Goal: Transaction & Acquisition: Obtain resource

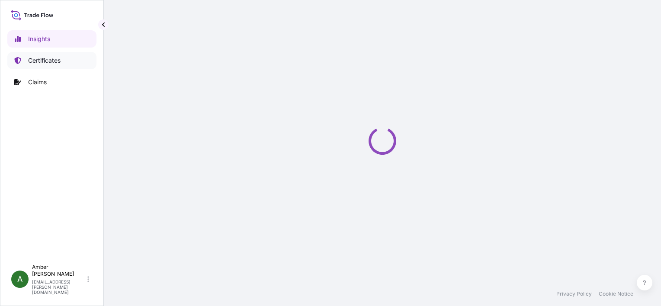
select select "2025"
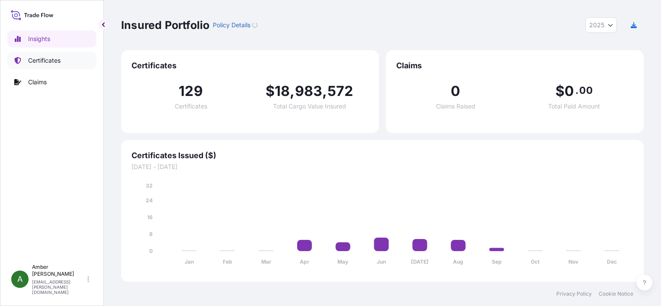
click at [35, 60] on p "Certificates" at bounding box center [44, 60] width 32 height 9
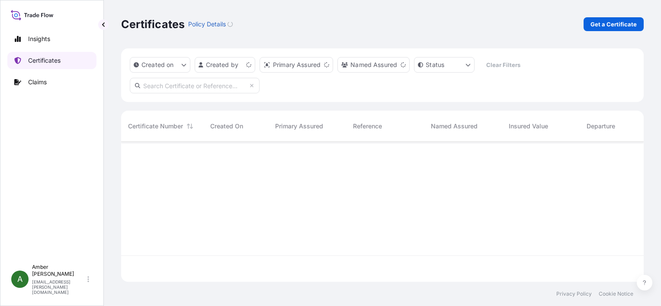
scroll to position [138, 515]
click at [603, 27] on p "Get a Certificate" at bounding box center [613, 24] width 46 height 9
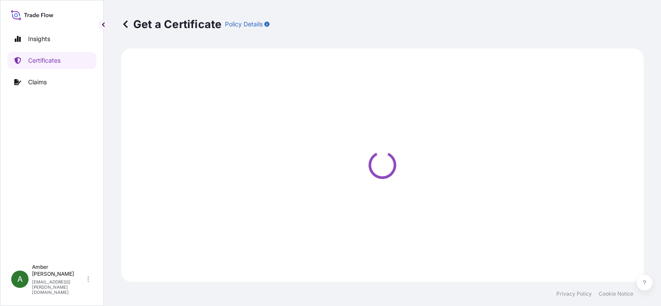
select select "Ocean Vessel"
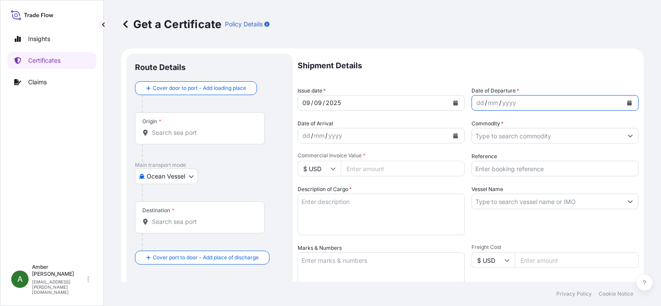
click at [626, 102] on icon "Calendar" at bounding box center [628, 102] width 5 height 5
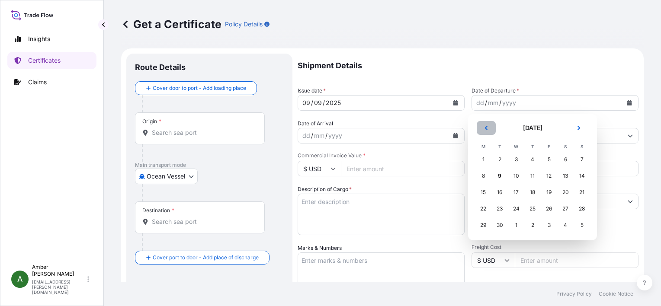
click at [488, 127] on icon "Previous" at bounding box center [485, 127] width 5 height 5
click at [518, 207] on div "20" at bounding box center [516, 209] width 16 height 16
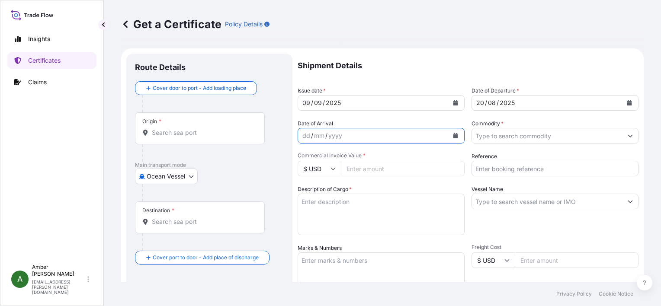
click at [453, 137] on icon "Calendar" at bounding box center [455, 135] width 5 height 5
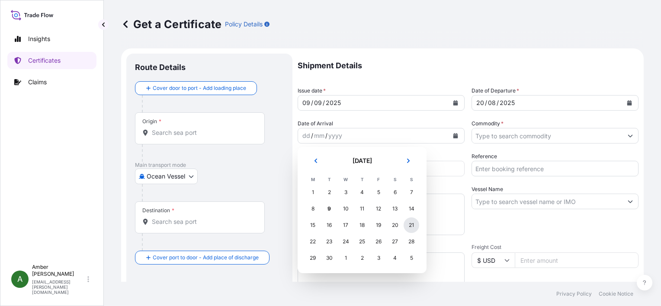
click at [415, 227] on div "21" at bounding box center [411, 225] width 16 height 16
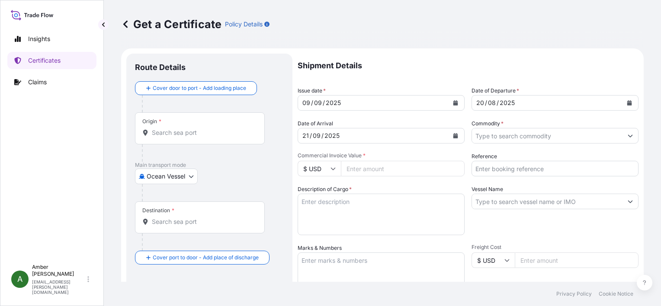
click at [172, 131] on input "Origin *" at bounding box center [203, 132] width 102 height 9
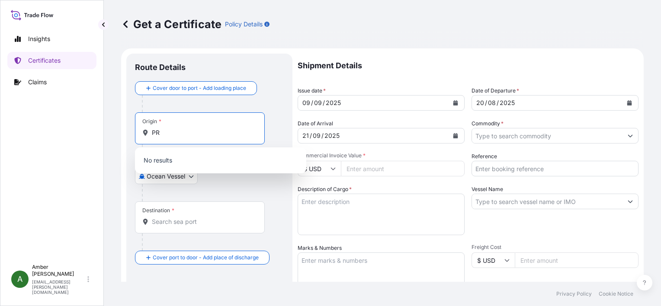
type input "P"
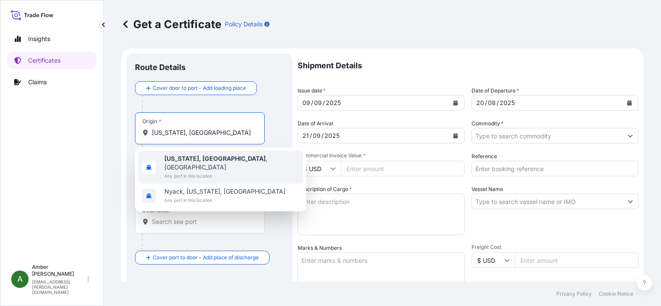
click at [197, 160] on b "[US_STATE], [GEOGRAPHIC_DATA]" at bounding box center [214, 158] width 101 height 7
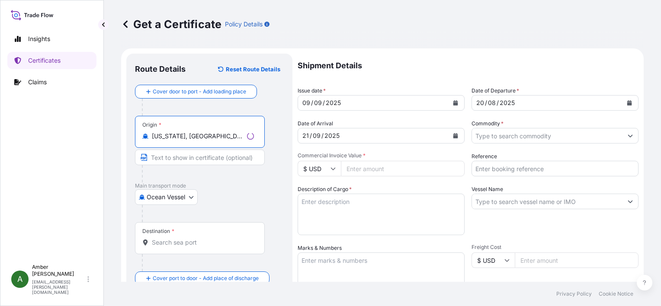
type input "[US_STATE], [GEOGRAPHIC_DATA], [GEOGRAPHIC_DATA]"
click at [172, 245] on input "Destination *" at bounding box center [203, 242] width 102 height 9
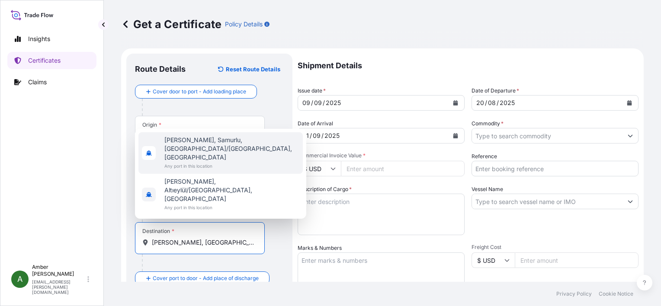
click at [194, 162] on span "[PERSON_NAME], Samurlu, [GEOGRAPHIC_DATA]/[GEOGRAPHIC_DATA], [GEOGRAPHIC_DATA]" at bounding box center [231, 149] width 135 height 26
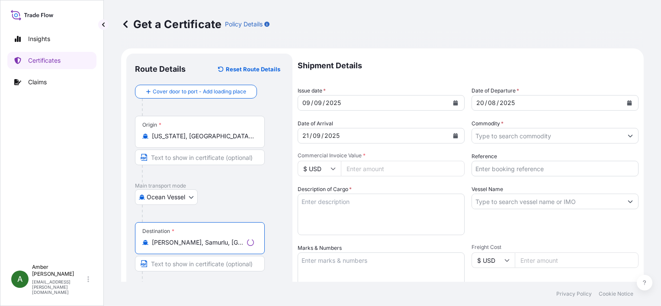
type input "[PERSON_NAME], Samurlu, [GEOGRAPHIC_DATA]/[GEOGRAPHIC_DATA], [GEOGRAPHIC_DATA]"
click at [272, 185] on p "Main transport mode" at bounding box center [209, 185] width 149 height 7
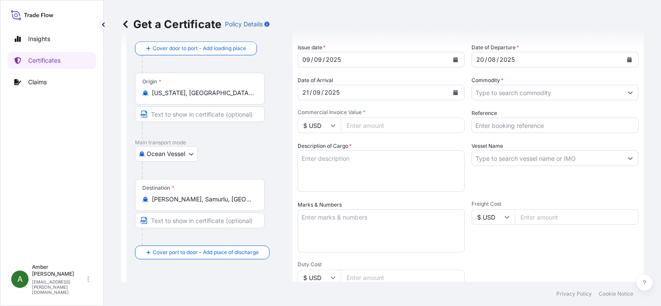
click at [507, 125] on input "Reference" at bounding box center [554, 126] width 167 height 16
paste input "69662931"
type input "69662931"
click at [506, 93] on input "Commodity *" at bounding box center [547, 93] width 150 height 16
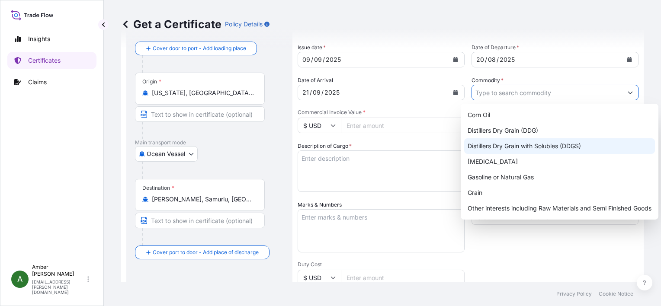
click at [524, 141] on div "Distillers Dry Grain with Solubles (DDGS)" at bounding box center [559, 146] width 191 height 16
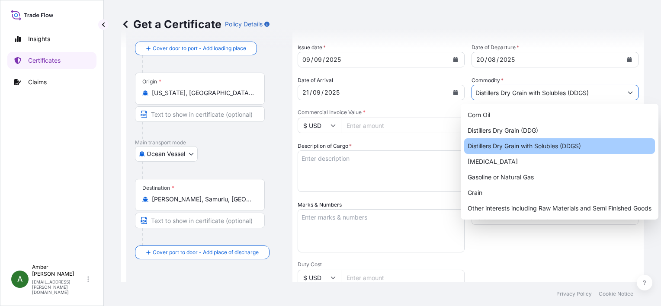
type input "Distillers Dry Grain with Solubles (DDGS)"
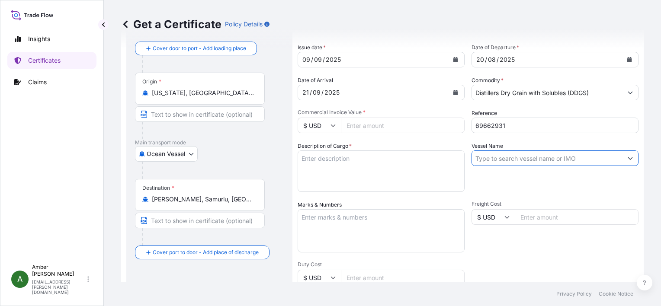
click at [522, 161] on input "Vessel Name" at bounding box center [547, 158] width 150 height 16
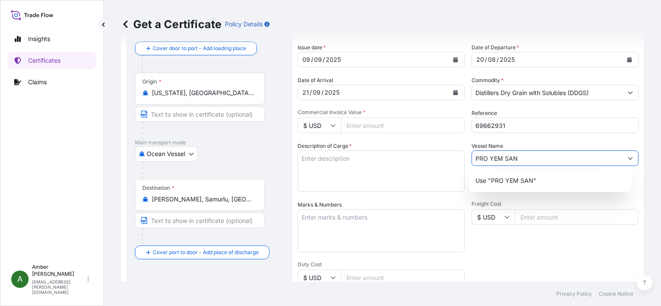
drag, startPoint x: 468, startPoint y: 166, endPoint x: 439, endPoint y: 171, distance: 29.5
click at [439, 171] on div "Shipment Details Issue date * [DATE] Date of Departure * [DATE] Date of Arrival…" at bounding box center [467, 216] width 341 height 412
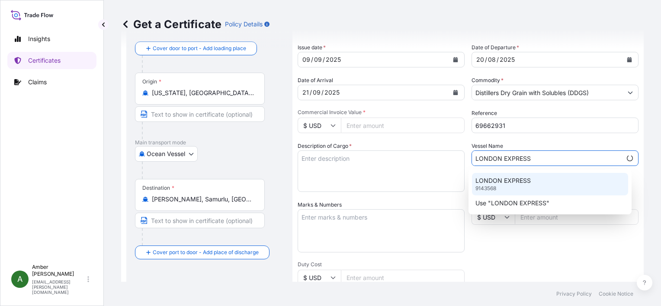
click at [504, 181] on p "LONDON EXPRESS" at bounding box center [502, 180] width 55 height 9
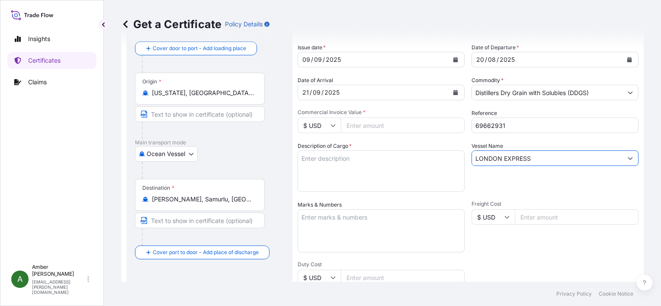
type input "LONDON EXPRESS"
click at [504, 181] on div "Vessel Name LONDON EXPRESS" at bounding box center [554, 167] width 167 height 50
click at [333, 170] on textarea "Description of Cargo *" at bounding box center [380, 171] width 167 height 42
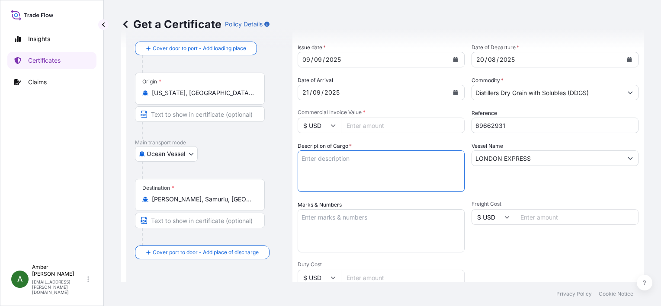
paste textarea "POET Dried Distillers Grains TOTAL WEIGHT (MTS): 1,305.843 FREIGHT PREPAID BULK…"
click at [325, 188] on textarea "POET Dried Distillers Grains TOTAL WEIGHT (MTS): 1,305.843 FREIGHT PREPAID BULK…" at bounding box center [380, 171] width 167 height 42
paste textarea "X20250807390969"
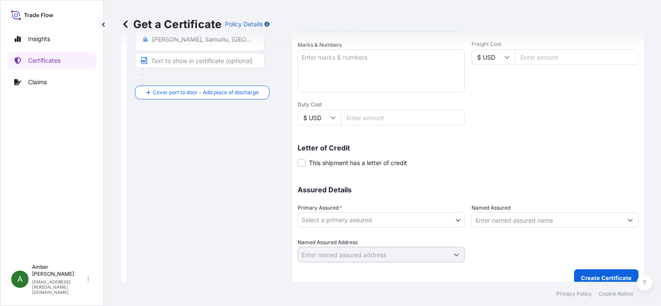
scroll to position [213, 0]
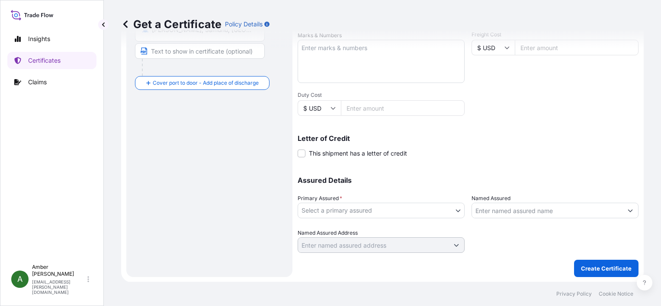
type textarea "POET Dried Distillers Grains TOTAL WEIGHT (MTS): 1,305.843 FREIGHT PREPAID BULK…"
click at [350, 211] on body "Insights Certificates Claims A [PERSON_NAME] [PERSON_NAME][EMAIL_ADDRESS][PERSO…" at bounding box center [330, 153] width 661 height 306
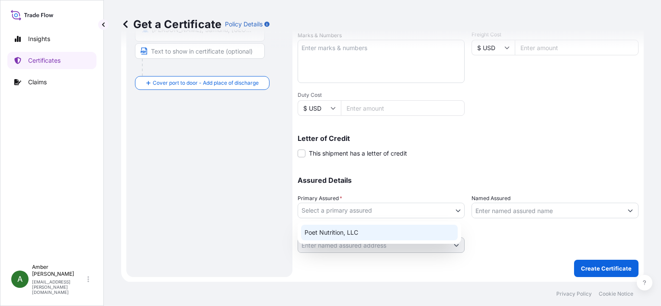
click at [350, 230] on div "Poet Nutrition, LLC" at bounding box center [379, 233] width 156 height 16
select select "31546"
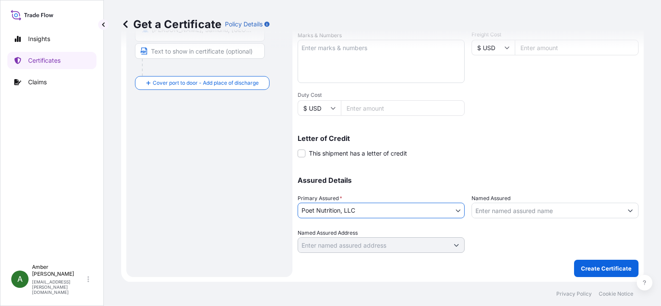
click at [489, 211] on input "Named Assured" at bounding box center [547, 211] width 150 height 16
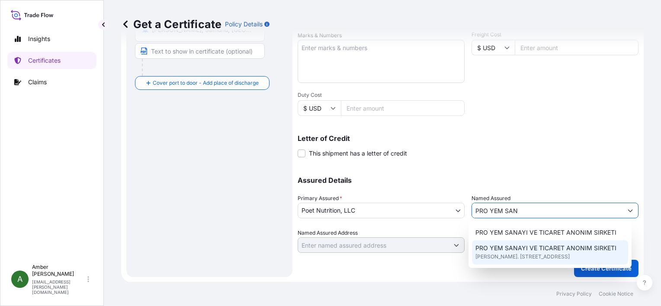
click at [533, 257] on span "[PERSON_NAME]. [STREET_ADDRESS]" at bounding box center [522, 256] width 94 height 9
type input "PRO YEM SANAYI VE TICARET ANONIM SIRKETI"
type input "[PERSON_NAME]. [STREET_ADDRESS]"
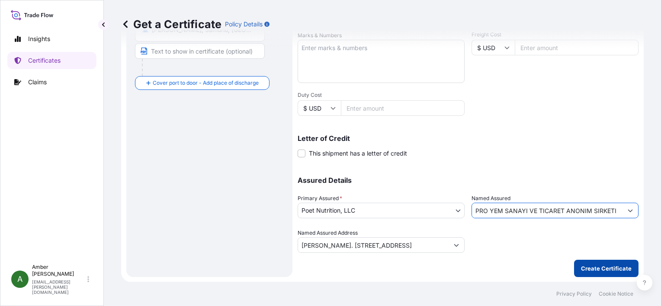
type input "PRO YEM SANAYI VE TICARET ANONIM SIRKETI"
click at [596, 268] on p "Create Certificate" at bounding box center [606, 268] width 51 height 9
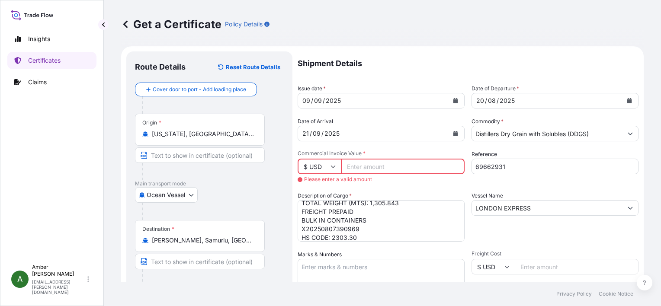
scroll to position [0, 0]
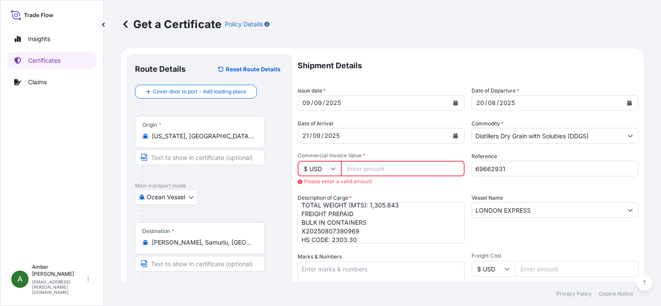
click at [365, 167] on input "Commercial Invoice Value *" at bounding box center [403, 169] width 124 height 16
paste input "271615.34"
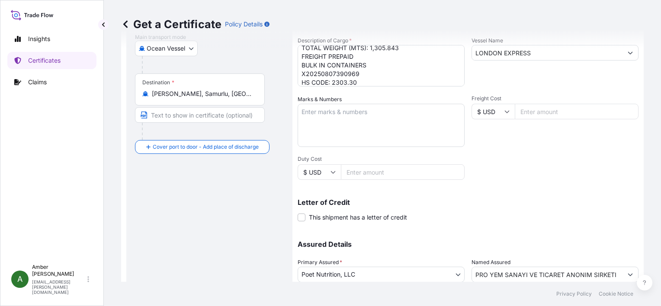
scroll to position [213, 0]
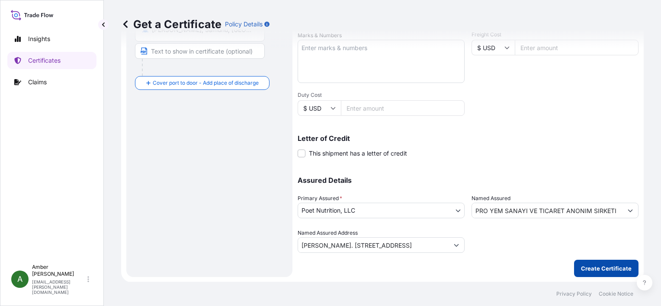
type input "271613.34"
click at [592, 266] on p "Create Certificate" at bounding box center [606, 268] width 51 height 9
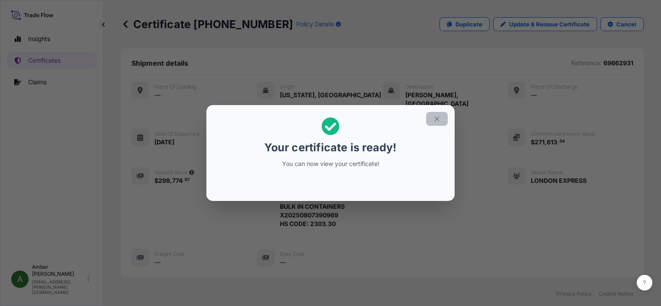
click at [437, 121] on icon "button" at bounding box center [437, 119] width 8 height 8
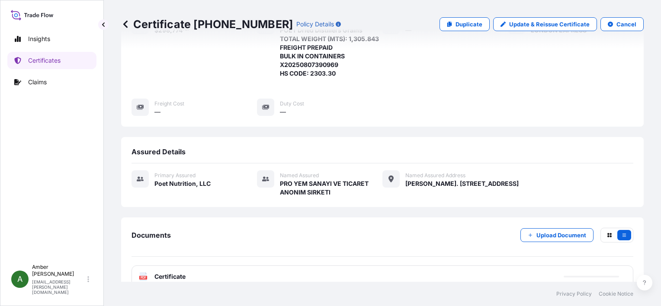
scroll to position [209, 0]
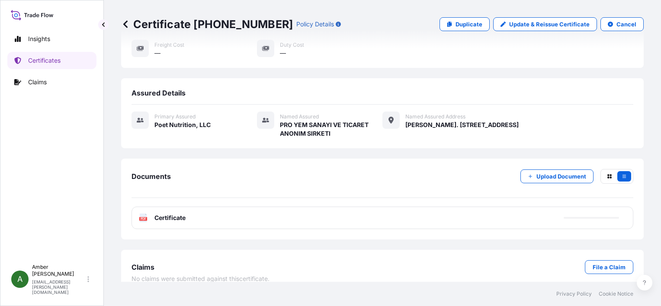
click at [162, 214] on span "Certificate" at bounding box center [169, 218] width 31 height 9
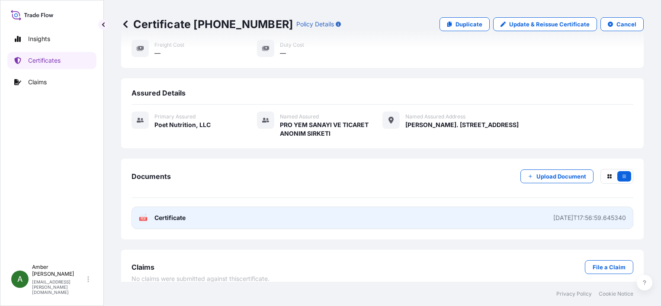
click at [154, 214] on div "PDF Certificate" at bounding box center [162, 218] width 47 height 9
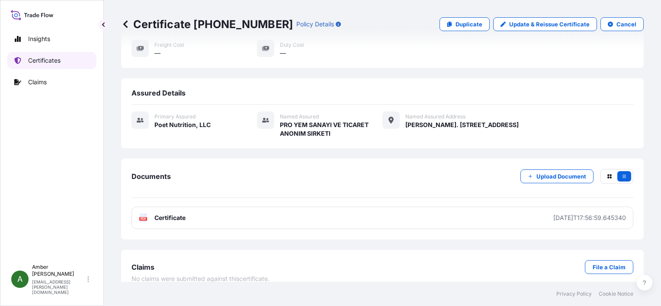
click at [63, 61] on link "Certificates" at bounding box center [51, 60] width 89 height 17
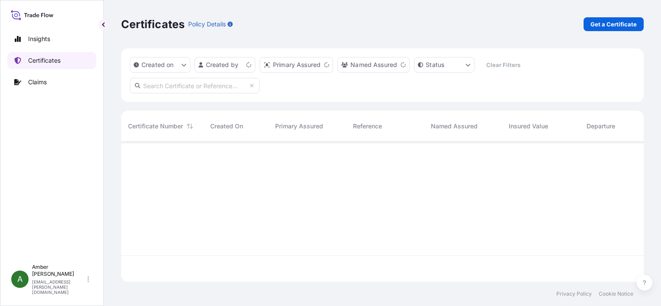
scroll to position [138, 515]
click at [610, 25] on p "Get a Certificate" at bounding box center [613, 24] width 46 height 9
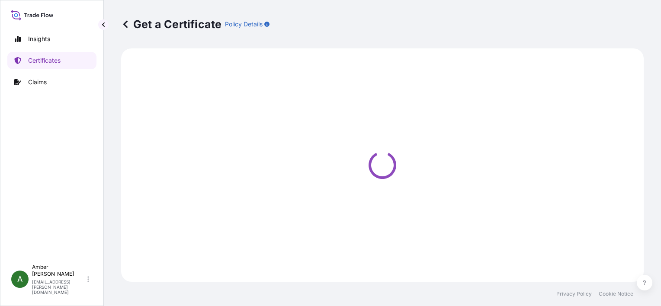
select select "Ocean Vessel"
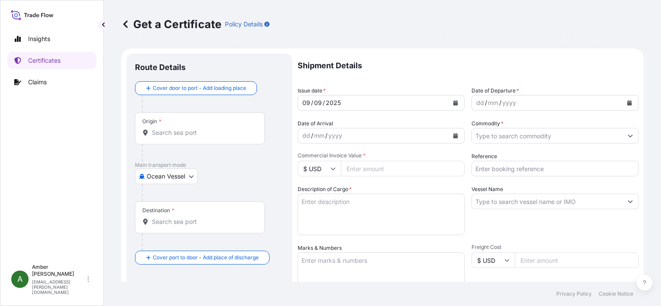
click at [179, 134] on input "Origin *" at bounding box center [203, 132] width 102 height 9
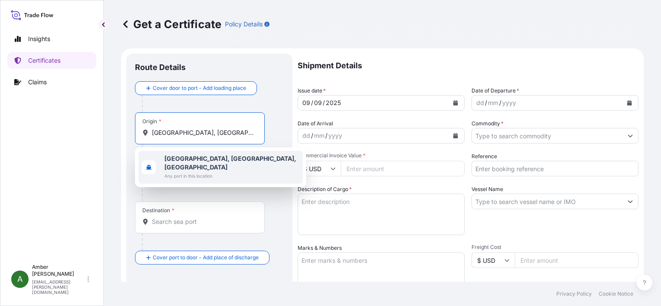
click at [199, 172] on span "Any port in this location" at bounding box center [231, 176] width 135 height 9
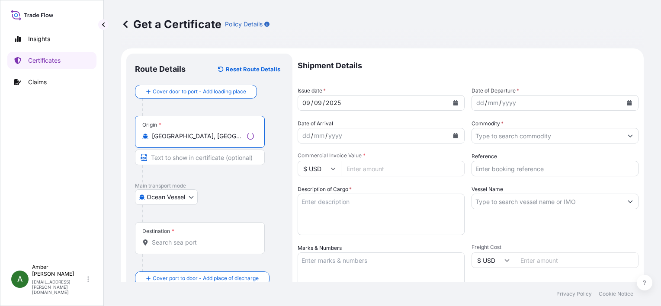
type input "[GEOGRAPHIC_DATA], [GEOGRAPHIC_DATA], [GEOGRAPHIC_DATA]"
click at [169, 242] on input "Destination *" at bounding box center [203, 242] width 102 height 9
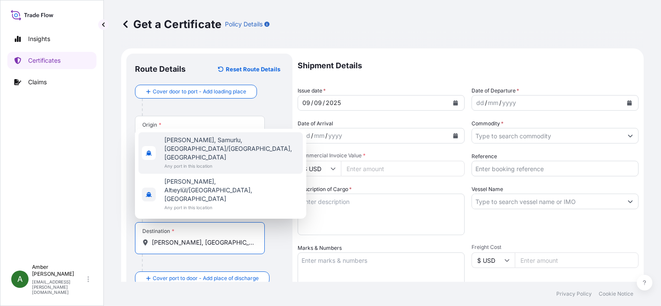
click at [190, 162] on span "[PERSON_NAME], Samurlu, [GEOGRAPHIC_DATA]/[GEOGRAPHIC_DATA], [GEOGRAPHIC_DATA]" at bounding box center [231, 149] width 135 height 26
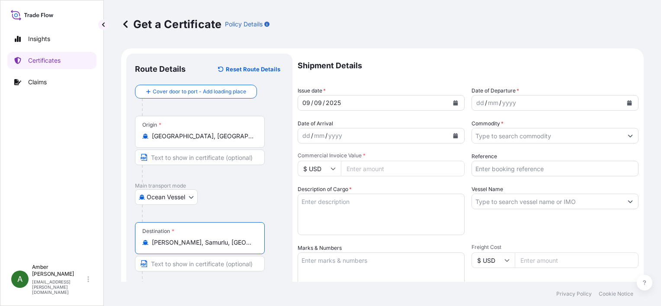
type input "[PERSON_NAME], Samurlu, [GEOGRAPHIC_DATA]/[GEOGRAPHIC_DATA], [GEOGRAPHIC_DATA]"
click at [627, 103] on icon "Calendar" at bounding box center [629, 102] width 5 height 5
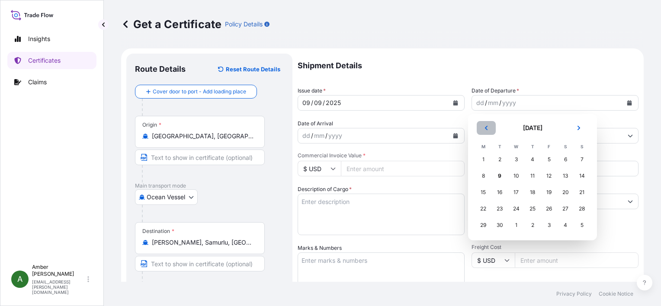
click at [488, 129] on icon "Previous" at bounding box center [485, 127] width 5 height 5
click at [518, 225] on div "27" at bounding box center [516, 225] width 16 height 16
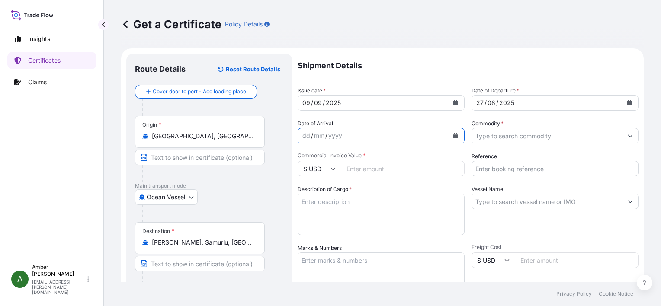
click at [453, 137] on icon "Calendar" at bounding box center [455, 135] width 5 height 5
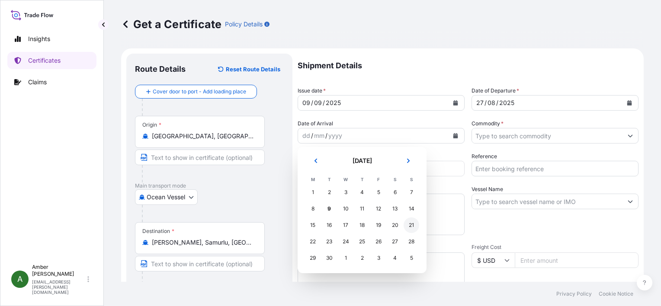
click at [412, 226] on div "21" at bounding box center [411, 225] width 16 height 16
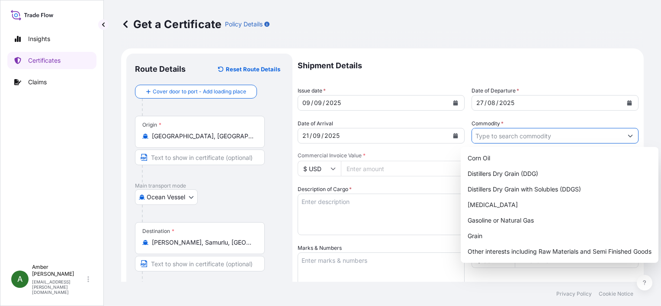
click at [509, 134] on input "Commodity *" at bounding box center [547, 136] width 150 height 16
click at [512, 190] on div "Distillers Dry Grain with Solubles (DDGS)" at bounding box center [559, 190] width 191 height 16
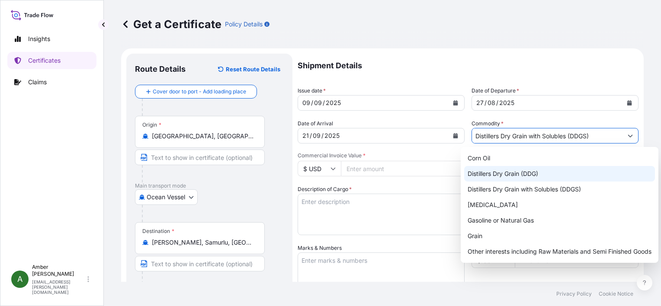
click at [559, 170] on div "Distillers Dry Grain (DDG)" at bounding box center [559, 174] width 191 height 16
type input "Distillers Dry Grain (DDG)"
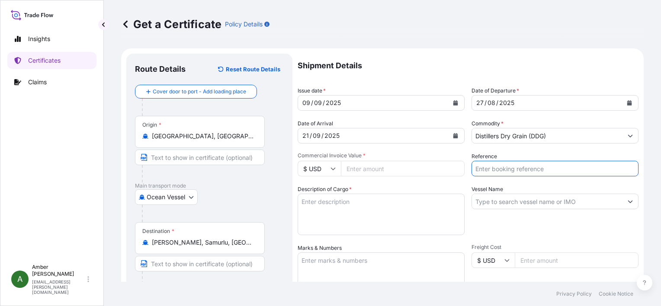
click at [558, 166] on input "Reference" at bounding box center [554, 169] width 167 height 16
paste input "36053759"
type input "36053759"
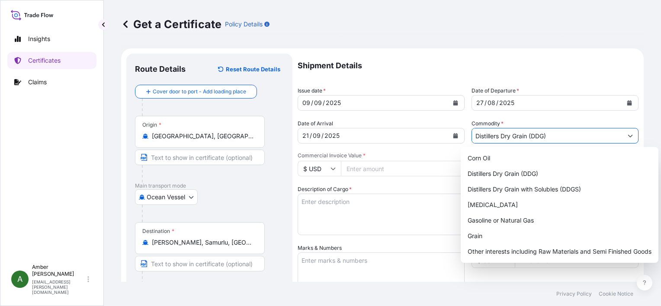
click at [548, 138] on input "Distillers Dry Grain (DDG)" at bounding box center [547, 136] width 150 height 16
click at [545, 184] on div "Distillers Dry Grain with Solubles (DDGS)" at bounding box center [559, 190] width 191 height 16
type input "Distillers Dry Grain with Solubles (DDGS)"
click at [385, 169] on input "Commercial Invoice Value *" at bounding box center [403, 169] width 124 height 16
paste input "218413.66"
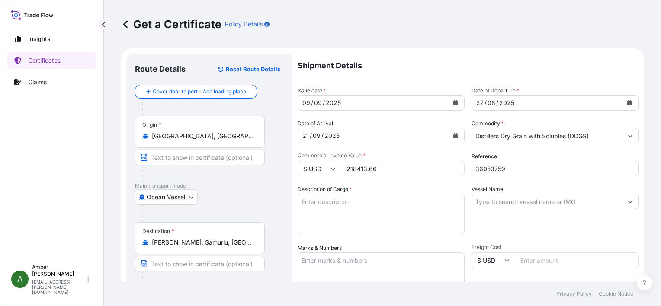
type input "218413.66"
click at [504, 227] on div "Vessel Name" at bounding box center [554, 210] width 167 height 50
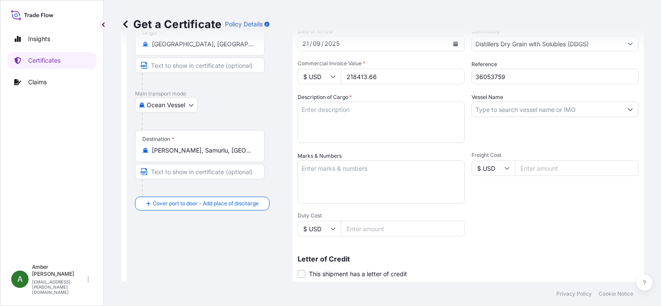
scroll to position [130, 0]
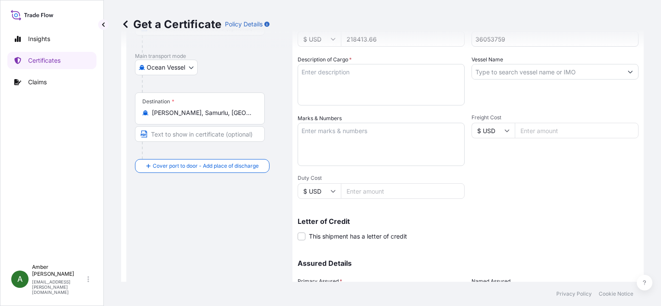
click at [511, 72] on input "Vessel Name" at bounding box center [547, 72] width 150 height 16
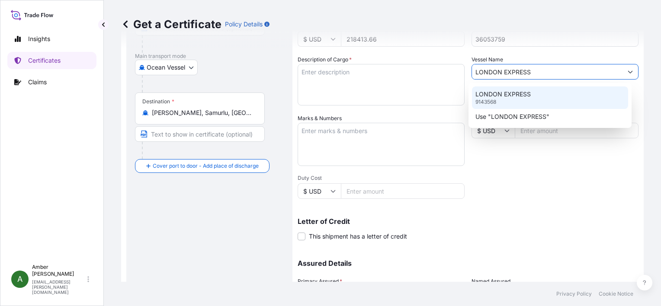
click at [490, 97] on p "LONDON EXPRESS" at bounding box center [502, 94] width 55 height 9
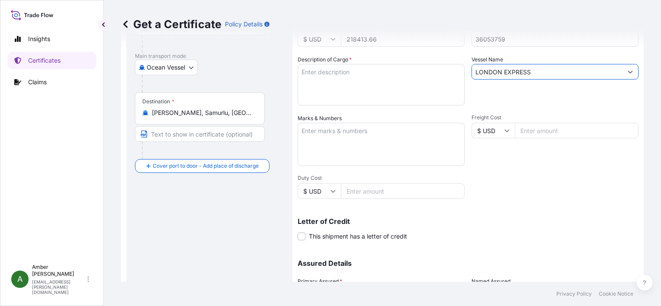
type input "LONDON EXPRESS"
click at [332, 77] on textarea "Description of Cargo *" at bounding box center [380, 85] width 167 height 42
paste textarea "POET DISTILLERS DRIED GRAINS TOTAL WEIGHT (MTS): 1,027.829 FREIGHT PREPAID BULK…"
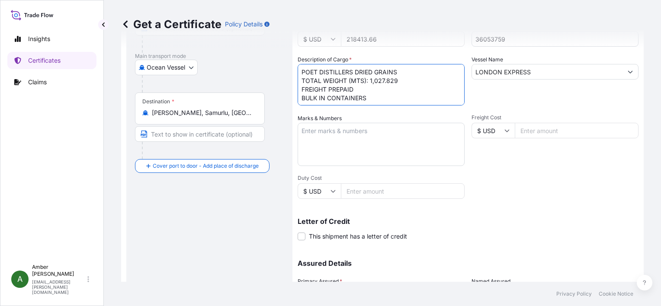
scroll to position [5, 0]
click at [325, 100] on textarea "POET DISTILLERS DRIED GRAINS TOTAL WEIGHT (MTS): 1,027.829 FREIGHT PREPAID BULK…" at bounding box center [380, 85] width 167 height 42
paste textarea "X20250819958694"
type textarea "POET DISTILLERS DRIED GRAINS TOTAL WEIGHT (MTS): 1,027.829 FREIGHT PREPAID BULK…"
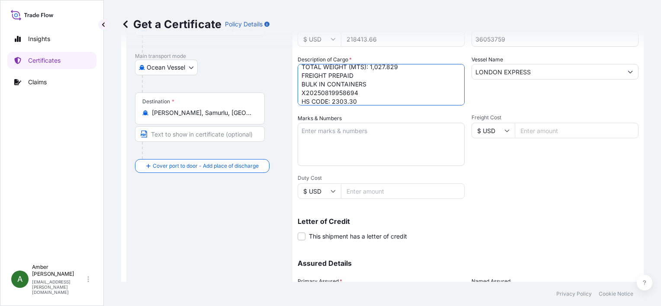
click at [473, 216] on div "Letter of Credit This shipment has a letter of credit Letter of credit * Letter…" at bounding box center [467, 224] width 341 height 33
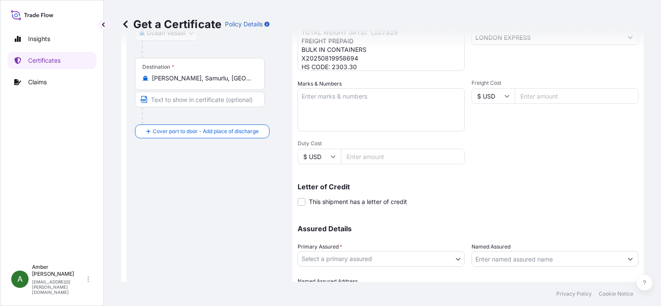
scroll to position [213, 0]
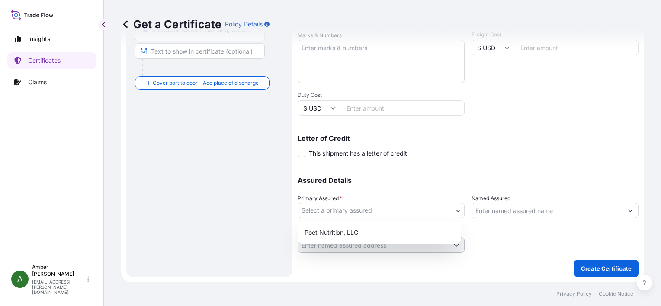
click at [369, 211] on body "Insights Certificates Claims A [PERSON_NAME] [PERSON_NAME][EMAIL_ADDRESS][PERSO…" at bounding box center [330, 153] width 661 height 306
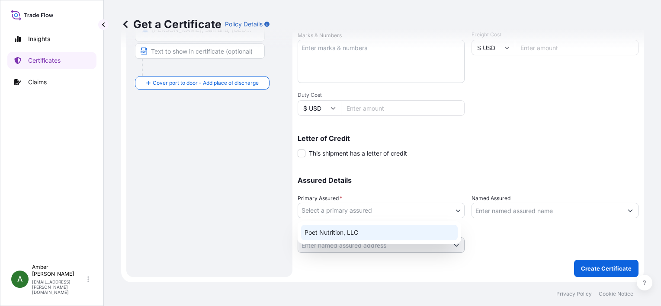
click at [359, 232] on div "Poet Nutrition, LLC" at bounding box center [379, 233] width 156 height 16
select select "31546"
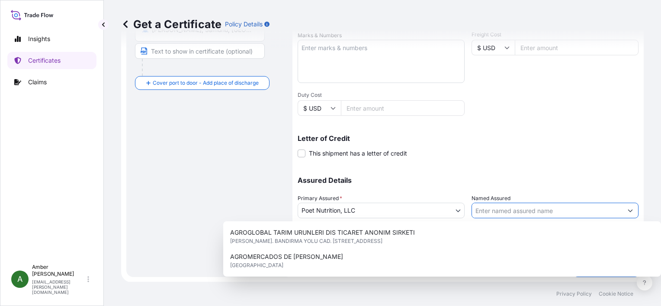
click at [517, 209] on input "Named Assured" at bounding box center [547, 211] width 150 height 16
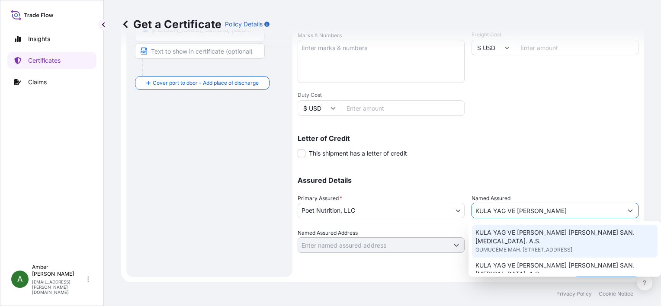
click at [533, 232] on span "KULA YAG VE [PERSON_NAME] [PERSON_NAME] SAN. [MEDICAL_DATA]. A.S." at bounding box center [564, 236] width 179 height 17
type input "KULA YAG VE [PERSON_NAME] [PERSON_NAME] SAN. [MEDICAL_DATA]. A.S."
type input "GUMUCEME MAH. [STREET_ADDRESS]"
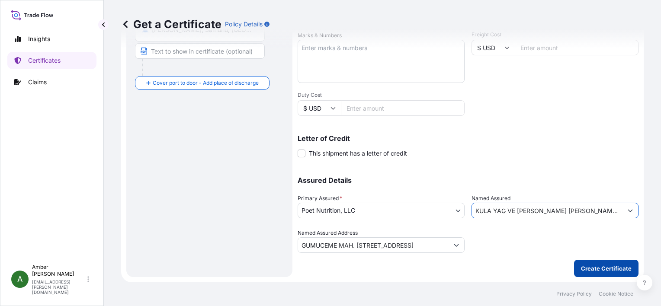
type input "KULA YAG VE [PERSON_NAME] [PERSON_NAME] SAN. [MEDICAL_DATA]. A.S."
click at [602, 268] on p "Create Certificate" at bounding box center [606, 268] width 51 height 9
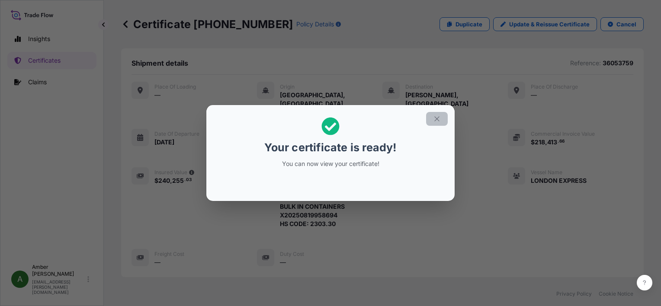
click at [434, 118] on icon "button" at bounding box center [437, 119] width 8 height 8
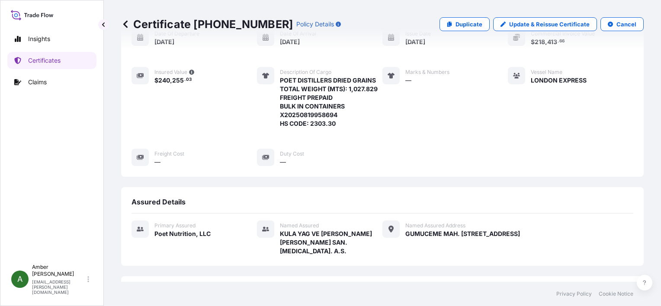
scroll to position [209, 0]
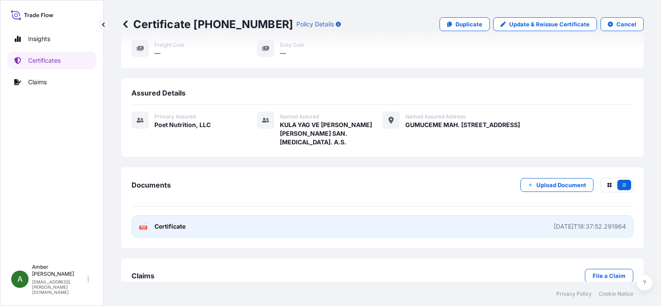
click at [144, 226] on text "PDF" at bounding box center [144, 227] width 6 height 3
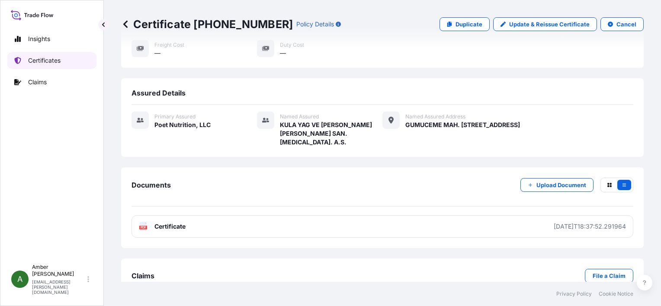
click at [46, 62] on p "Certificates" at bounding box center [44, 60] width 32 height 9
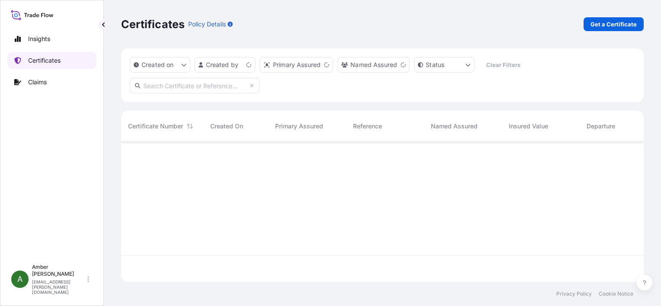
scroll to position [138, 515]
click at [601, 26] on p "Get a Certificate" at bounding box center [613, 24] width 46 height 9
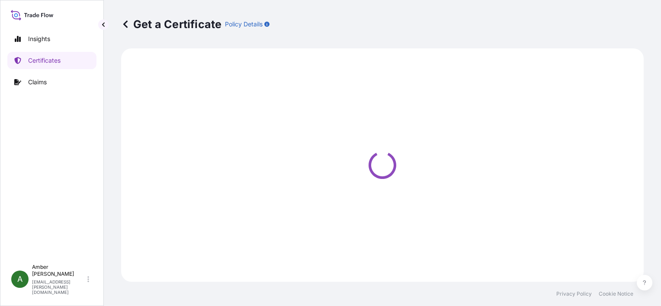
select select "Ocean Vessel"
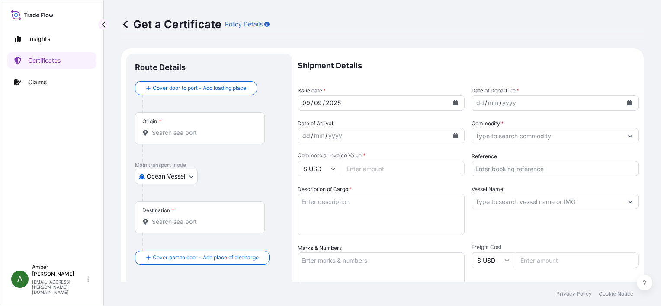
click at [370, 164] on input "Commercial Invoice Value *" at bounding box center [403, 169] width 124 height 16
paste input "257743.58"
type input "257743.58"
click at [353, 208] on textarea "Description of Cargo *" at bounding box center [380, 215] width 167 height 42
paste textarea "POET Dried Distillers Grains TOTAL WEIGHT (MTS): 1,145.527 FREIGHT PREPAID BULK…"
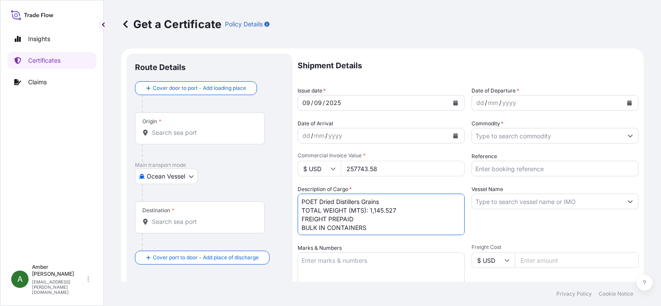
scroll to position [5, 0]
click at [364, 228] on textarea "POET Dried Distillers Grains TOTAL WEIGHT (MTS): 1,145.527 FREIGHT PREPAID BULK…" at bounding box center [380, 215] width 167 height 42
paste textarea "X20250815841863"
type textarea "POET Dried Distillers Grains TOTAL WEIGHT (MTS): 1,145.527 FREIGHT PREPAID BULK…"
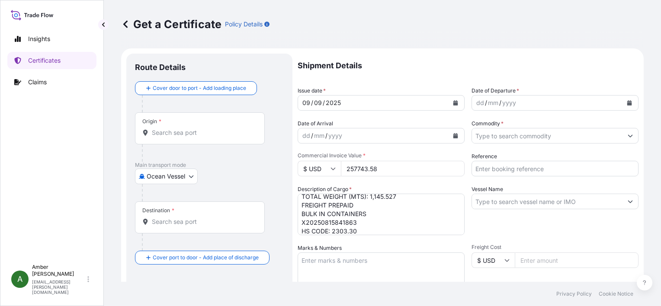
click at [168, 134] on input "Origin *" at bounding box center [203, 132] width 102 height 9
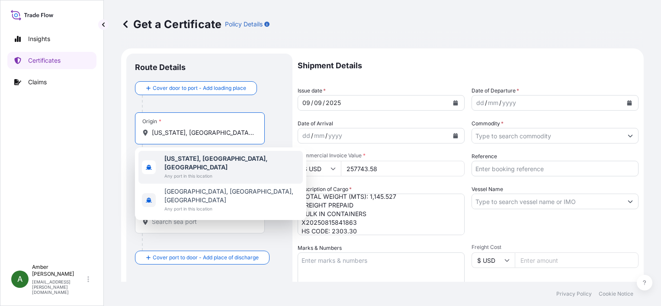
click at [183, 160] on b "[US_STATE], [GEOGRAPHIC_DATA], [GEOGRAPHIC_DATA]" at bounding box center [215, 163] width 103 height 16
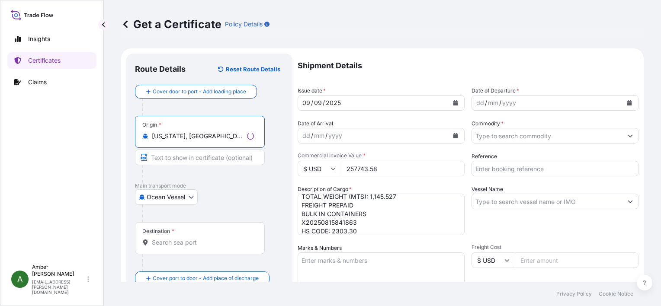
type input "[US_STATE], [GEOGRAPHIC_DATA], [GEOGRAPHIC_DATA]"
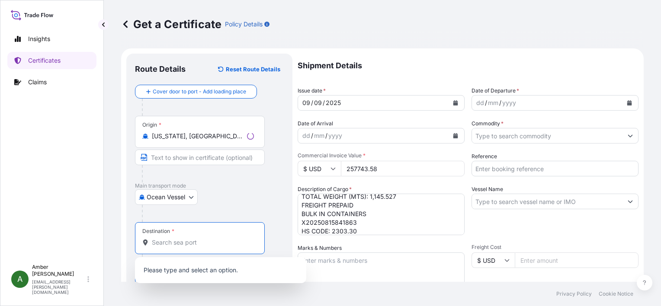
click at [173, 243] on input "Destination *" at bounding box center [203, 242] width 102 height 9
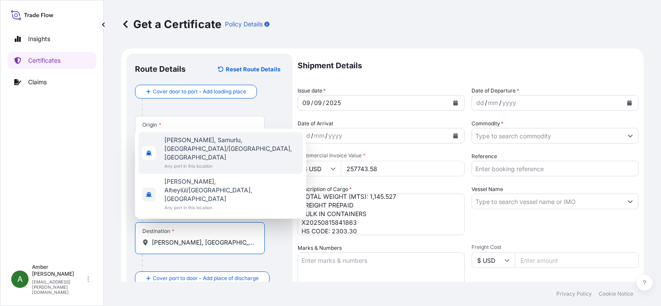
click at [195, 162] on span "[PERSON_NAME], Samurlu, [GEOGRAPHIC_DATA]/[GEOGRAPHIC_DATA], [GEOGRAPHIC_DATA]" at bounding box center [231, 149] width 135 height 26
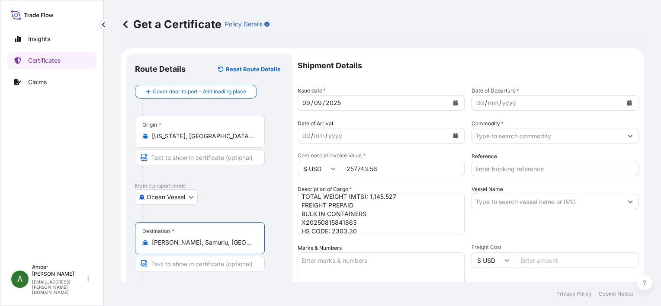
type input "[PERSON_NAME], Samurlu, [GEOGRAPHIC_DATA]/[GEOGRAPHIC_DATA], [GEOGRAPHIC_DATA]"
click at [627, 102] on icon "Calendar" at bounding box center [629, 102] width 5 height 5
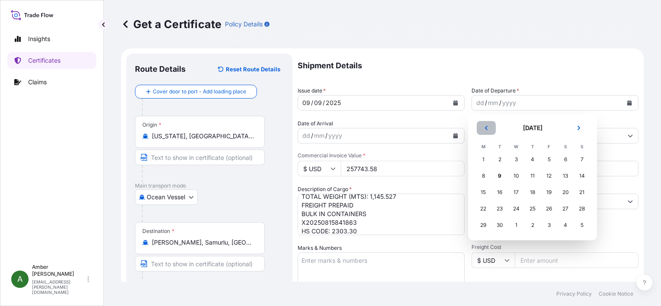
click at [488, 128] on icon "Previous" at bounding box center [485, 127] width 5 height 5
click at [550, 224] on div "29" at bounding box center [549, 225] width 16 height 16
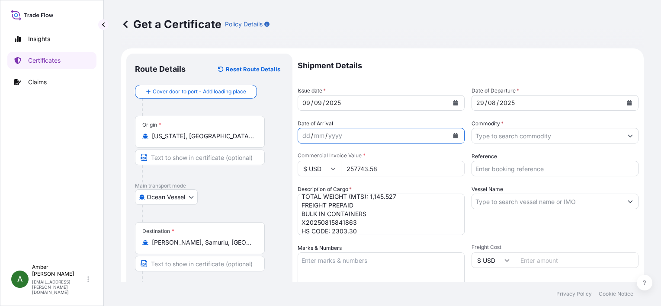
click at [453, 135] on icon "Calendar" at bounding box center [455, 135] width 5 height 5
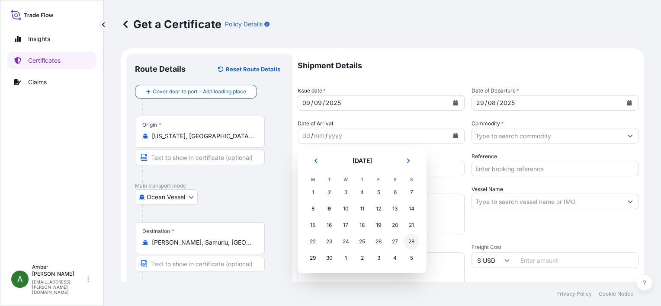
click at [414, 243] on div "28" at bounding box center [411, 242] width 16 height 16
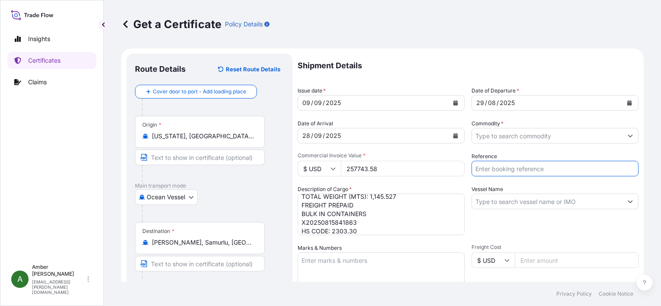
click at [534, 168] on input "Reference" at bounding box center [554, 169] width 167 height 16
click at [512, 169] on input "Reference" at bounding box center [554, 169] width 167 height 16
paste input "27150478"
type input "27150478"
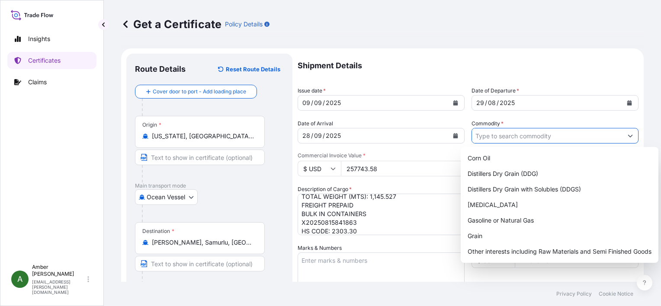
click at [514, 131] on input "Commodity *" at bounding box center [547, 136] width 150 height 16
click at [525, 185] on div "Distillers Dry Grain with Solubles (DDGS)" at bounding box center [559, 190] width 191 height 16
type input "Distillers Dry Grain with Solubles (DDGS)"
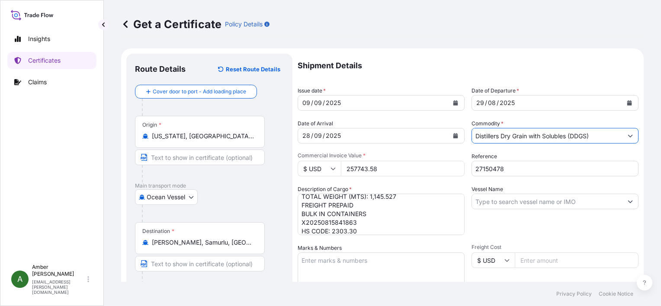
click at [455, 153] on span "Commercial Invoice Value *" at bounding box center [380, 155] width 167 height 7
click at [455, 161] on input "257743.58" at bounding box center [403, 169] width 124 height 16
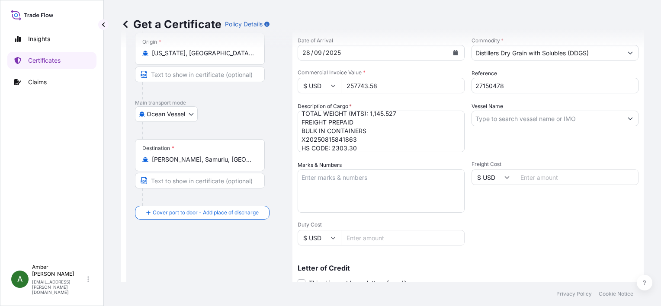
scroll to position [130, 0]
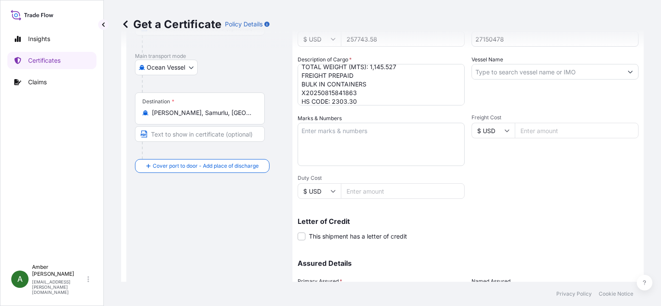
click at [525, 74] on input "Vessel Name" at bounding box center [547, 72] width 150 height 16
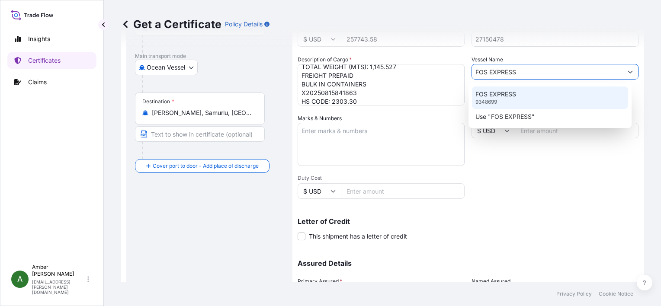
click at [512, 91] on p "FOS EXPRESS" at bounding box center [495, 94] width 41 height 9
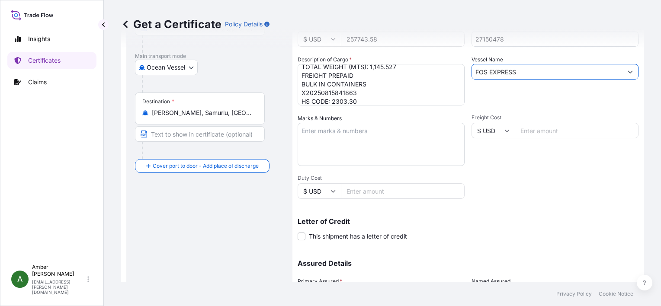
type input "FOS EXPRESS"
click at [519, 179] on div "Shipment Details Issue date * [DATE] Date of Departure * [DATE] Date of Arrival…" at bounding box center [467, 130] width 341 height 412
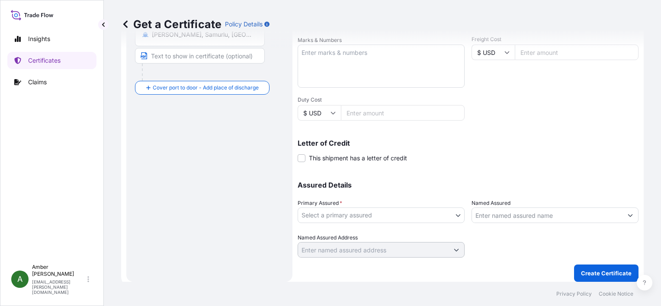
scroll to position [213, 0]
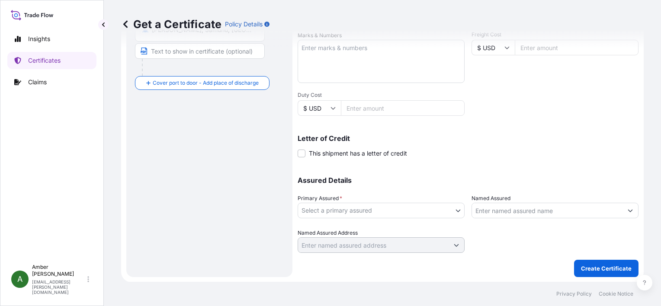
click at [372, 204] on body "0 options available. 2 options available. Insights Certificates Claims A [PERSO…" at bounding box center [330, 153] width 661 height 306
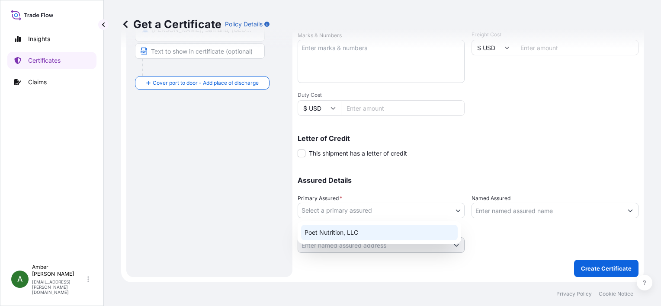
click at [374, 232] on div "Poet Nutrition, LLC" at bounding box center [379, 233] width 156 height 16
select select "31546"
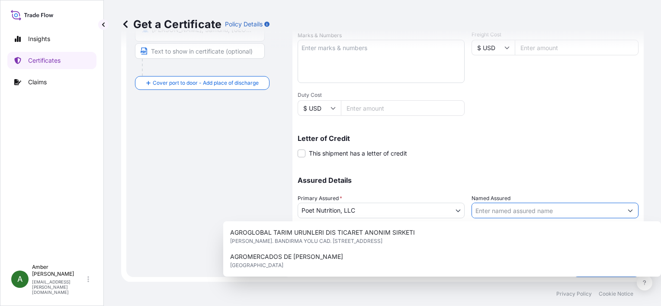
click at [537, 208] on input "Named Assured" at bounding box center [547, 211] width 150 height 16
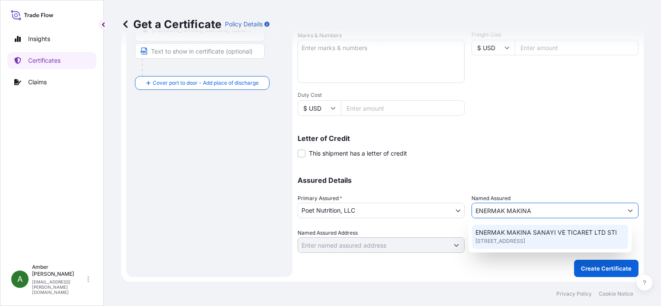
click at [527, 236] on span "ENERMAK MAKINA SANAYI VE TICARET LTD STI" at bounding box center [545, 232] width 141 height 9
type input "ENERMAK MAKINA SANAYI VE TICARET LTD STI"
type input "NO: 488/1 MUSTAFAKEMALPASA"
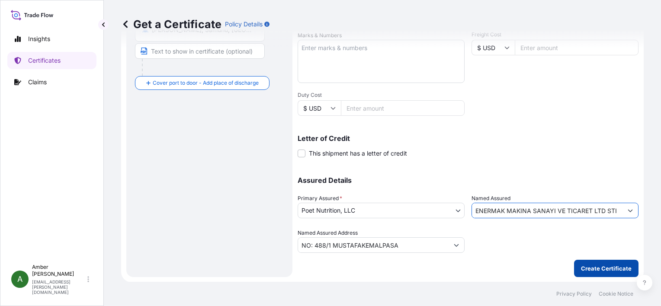
type input "ENERMAK MAKINA SANAYI VE TICARET LTD STI"
click at [589, 266] on p "Create Certificate" at bounding box center [606, 268] width 51 height 9
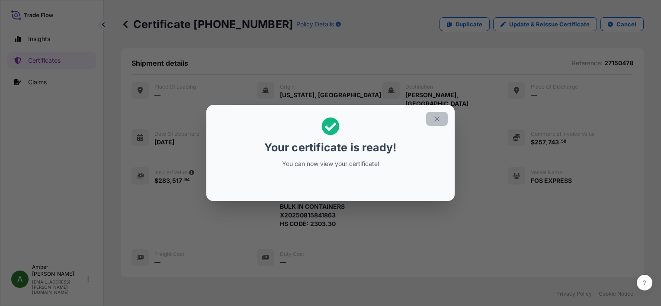
click at [441, 121] on button "button" at bounding box center [437, 119] width 22 height 14
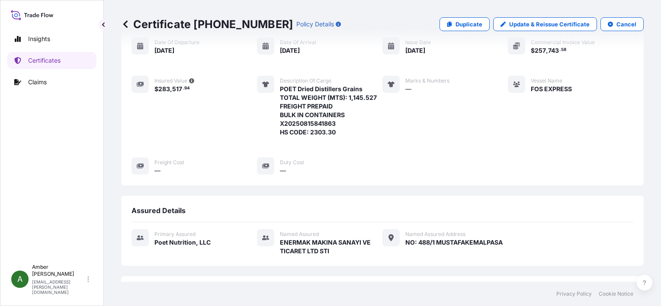
scroll to position [209, 0]
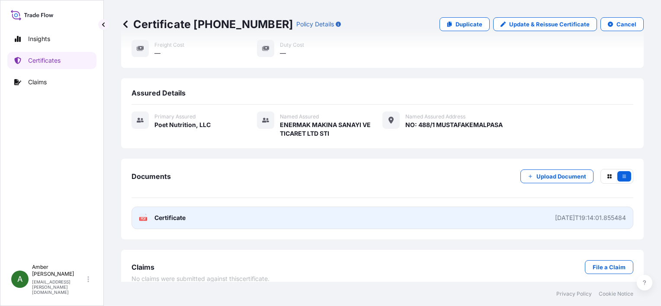
click at [154, 214] on span "Certificate" at bounding box center [169, 218] width 31 height 9
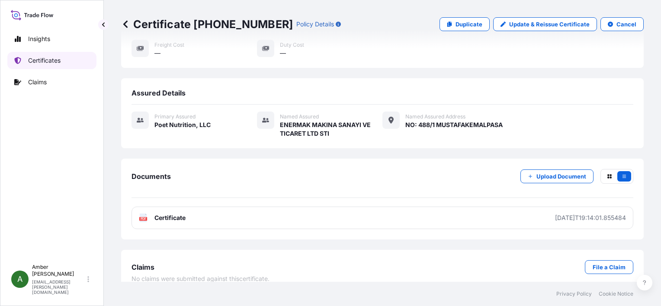
click at [50, 61] on p "Certificates" at bounding box center [44, 60] width 32 height 9
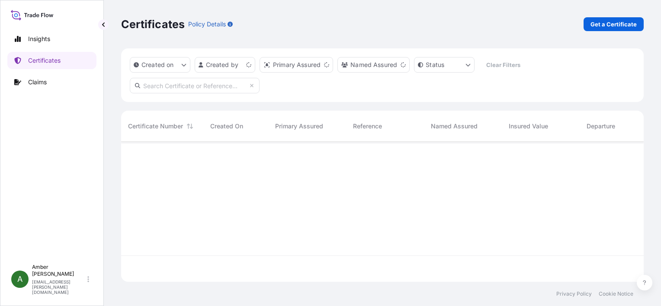
scroll to position [138, 515]
click at [619, 20] on p "Get a Certificate" at bounding box center [613, 24] width 46 height 9
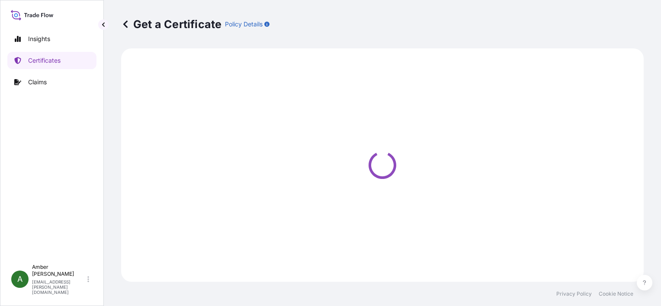
select select "Ocean Vessel"
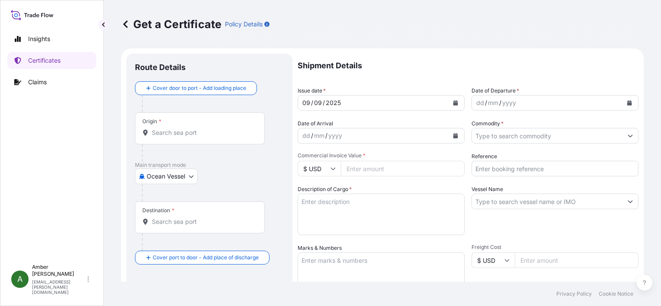
click at [188, 133] on input "Origin *" at bounding box center [203, 132] width 102 height 9
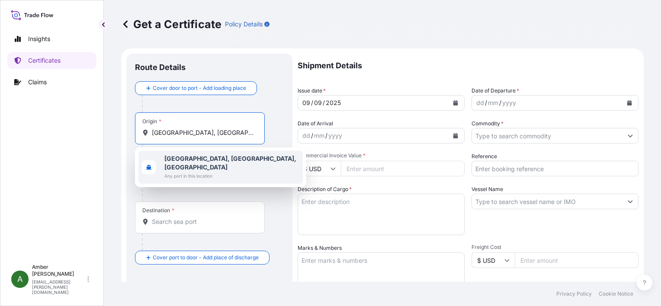
click at [177, 157] on b "[GEOGRAPHIC_DATA], [GEOGRAPHIC_DATA], [GEOGRAPHIC_DATA]" at bounding box center [230, 163] width 132 height 16
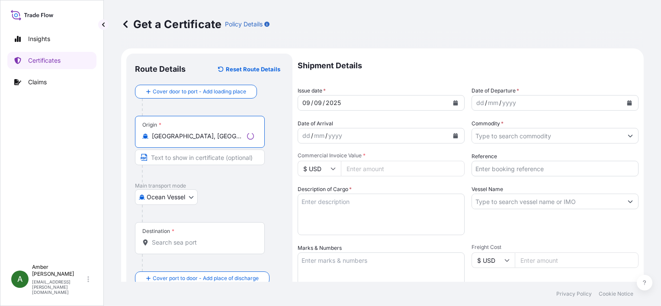
type input "[GEOGRAPHIC_DATA], [GEOGRAPHIC_DATA], [GEOGRAPHIC_DATA]"
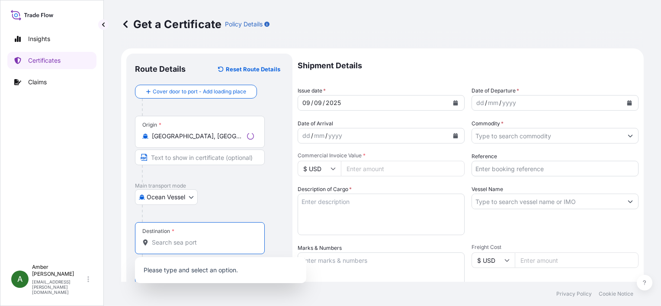
click at [180, 241] on input "Destination *" at bounding box center [203, 242] width 102 height 9
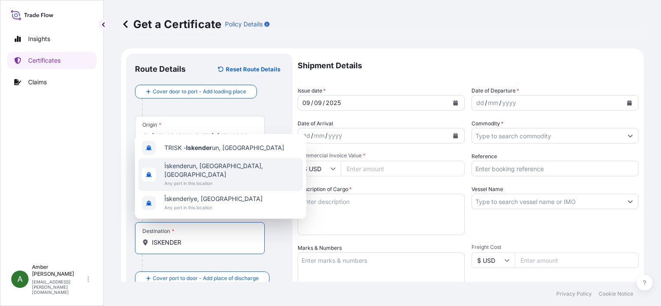
click at [197, 176] on span "İskenderun, [GEOGRAPHIC_DATA], [GEOGRAPHIC_DATA]" at bounding box center [231, 170] width 135 height 17
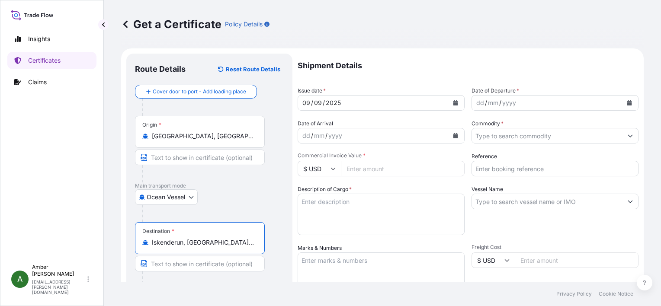
type input "İskenderun, [GEOGRAPHIC_DATA], [GEOGRAPHIC_DATA]"
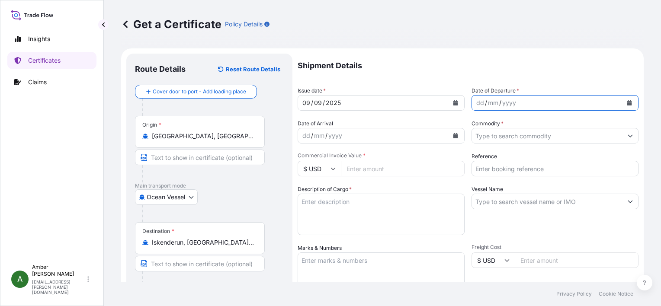
click at [626, 102] on button "Calendar" at bounding box center [629, 103] width 14 height 14
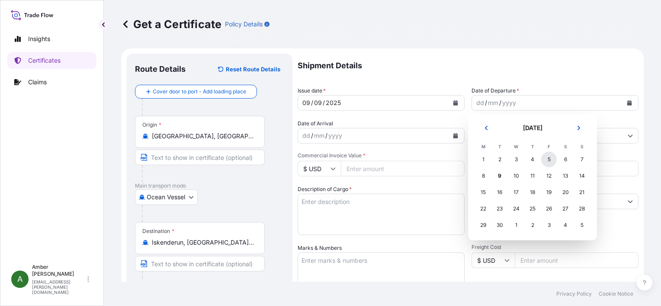
click at [548, 159] on div "5" at bounding box center [549, 160] width 16 height 16
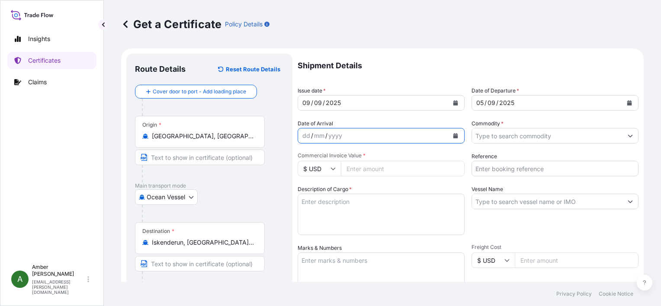
click at [453, 136] on icon "Calendar" at bounding box center [455, 135] width 5 height 5
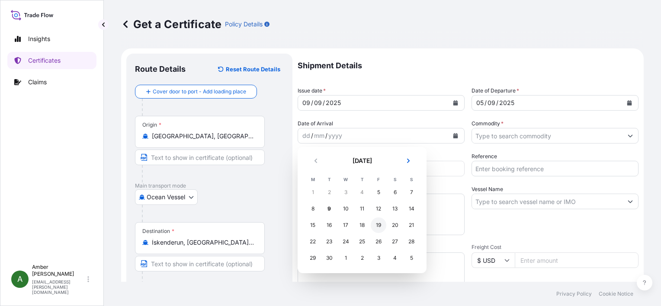
click at [380, 227] on div "19" at bounding box center [378, 225] width 16 height 16
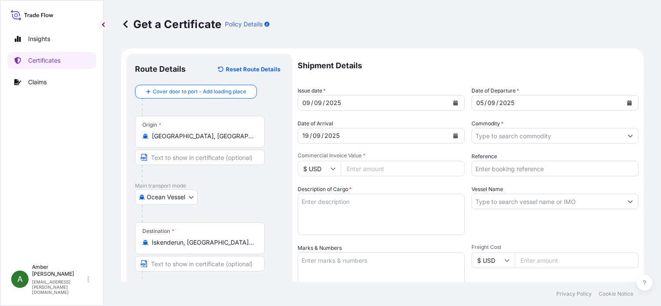
click at [334, 210] on textarea "Description of Cargo *" at bounding box center [380, 215] width 167 height 42
paste textarea "POET DISTILLERS DRIED GRAINS TOTAL WEIGHT (MTS): 1,034.149 FREIGHT PREPAID BULK…"
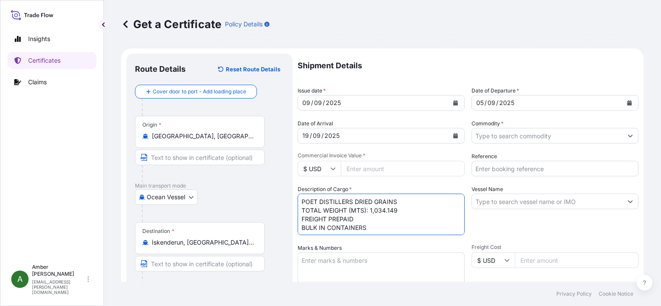
scroll to position [5, 0]
click at [341, 230] on textarea "POET DISTILLERS DRIED GRAINS TOTAL WEIGHT (MTS): 1,034.149 FREIGHT PREPAID BULK…" at bounding box center [380, 215] width 167 height 42
paste textarea "X20250812575020"
type textarea "POET DISTILLERS DRIED GRAINS TOTAL WEIGHT (MTS): 1,034.149 FREIGHT PREPAID BULK…"
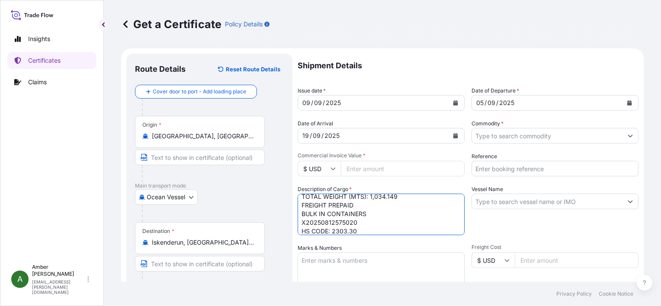
click at [525, 202] on input "Vessel Name" at bounding box center [547, 202] width 150 height 16
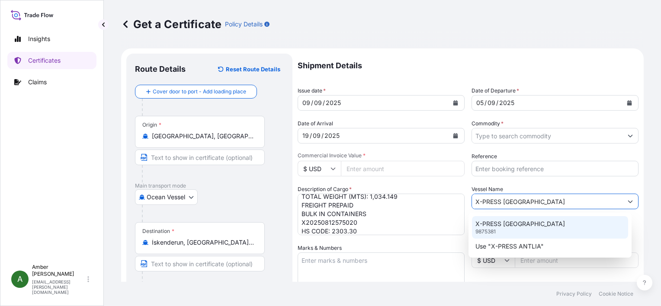
click at [508, 221] on p "X-PRESS [GEOGRAPHIC_DATA]" at bounding box center [519, 224] width 89 height 9
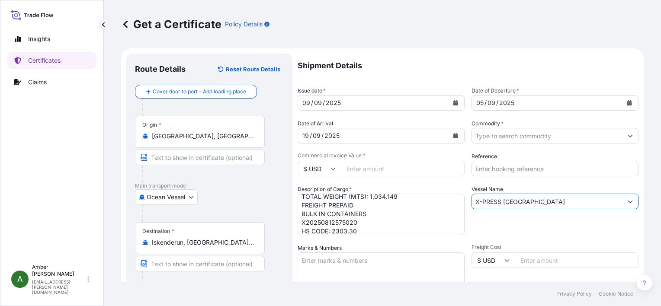
type input "X-PRESS [GEOGRAPHIC_DATA]"
click at [503, 170] on input "Reference" at bounding box center [554, 169] width 167 height 16
paste input "RICFEQ004700"
type input "RICFEQ004700"
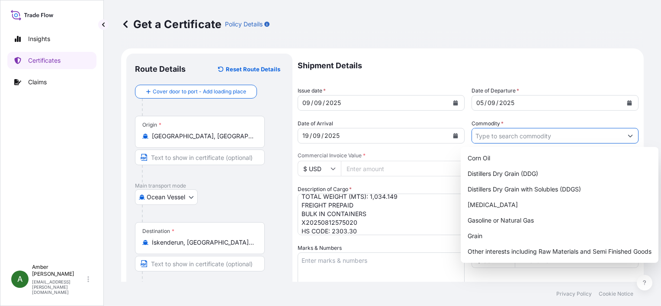
click at [501, 135] on input "Commodity *" at bounding box center [547, 136] width 150 height 16
click at [523, 186] on div "Distillers Dry Grain with Solubles (DDGS)" at bounding box center [559, 190] width 191 height 16
type input "Distillers Dry Grain with Solubles (DDGS)"
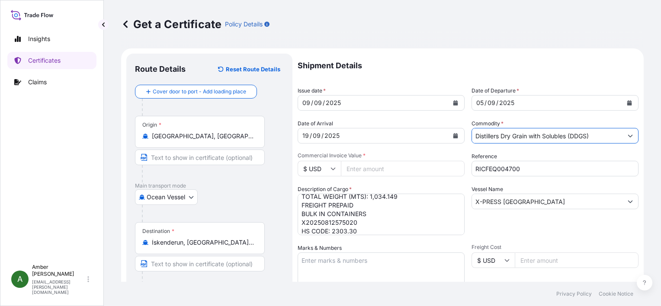
click at [461, 151] on div "Shipment Details Issue date * [DATE] Date of Departure * [DATE] Date of Arrival…" at bounding box center [467, 260] width 341 height 412
click at [367, 164] on input "Commercial Invoice Value *" at bounding box center [403, 169] width 124 height 16
paste input "237854.27"
type input "237854.27"
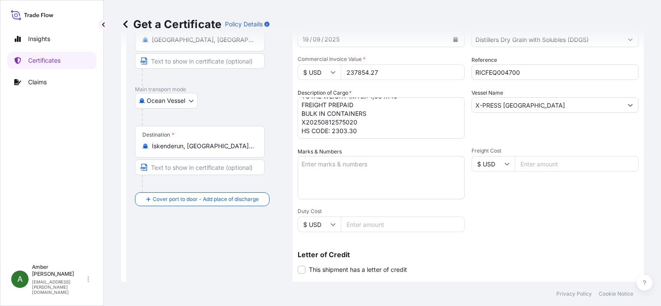
scroll to position [213, 0]
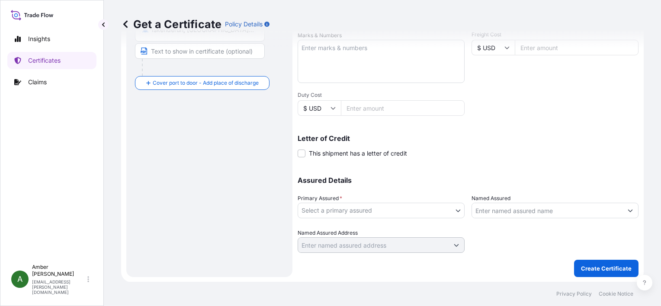
click at [405, 210] on body "Insights Certificates Claims A [PERSON_NAME] [PERSON_NAME][EMAIL_ADDRESS][PERSO…" at bounding box center [330, 153] width 661 height 306
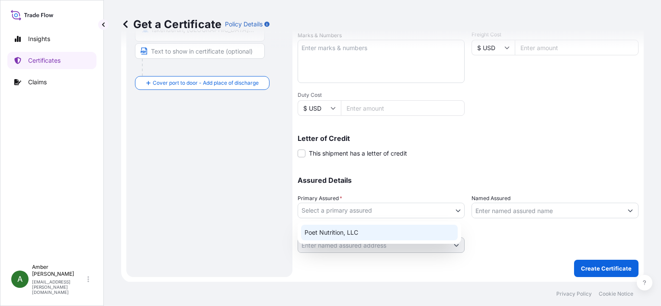
click at [350, 230] on div "Poet Nutrition, LLC" at bounding box center [379, 233] width 156 height 16
select select "31546"
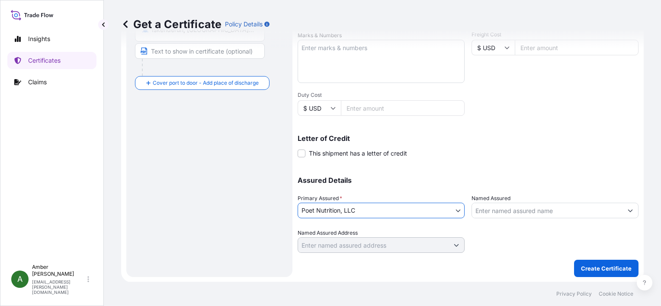
click at [498, 209] on input "Named Assured" at bounding box center [547, 211] width 150 height 16
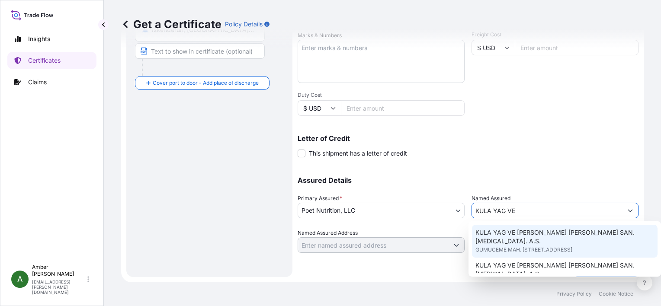
click at [549, 235] on span "KULA YAG VE [PERSON_NAME] [PERSON_NAME] SAN. [MEDICAL_DATA]. A.S." at bounding box center [564, 236] width 179 height 17
type input "KULA YAG VE [PERSON_NAME] [PERSON_NAME] SAN. [MEDICAL_DATA]. A.S."
type input "GUMUCEME MAH. [STREET_ADDRESS]"
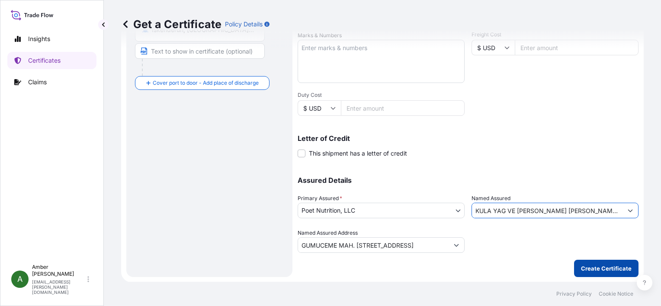
type input "KULA YAG VE [PERSON_NAME] [PERSON_NAME] SAN. [MEDICAL_DATA]. A.S."
click at [587, 268] on p "Create Certificate" at bounding box center [606, 268] width 51 height 9
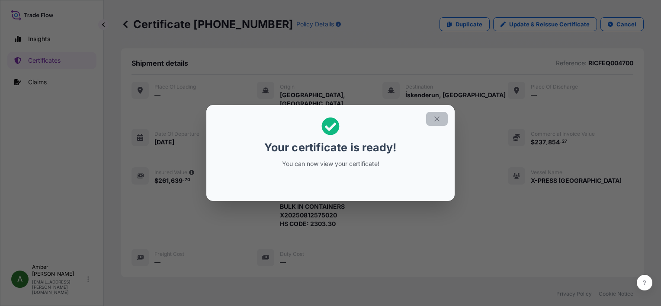
click at [437, 119] on icon "button" at bounding box center [437, 119] width 8 height 8
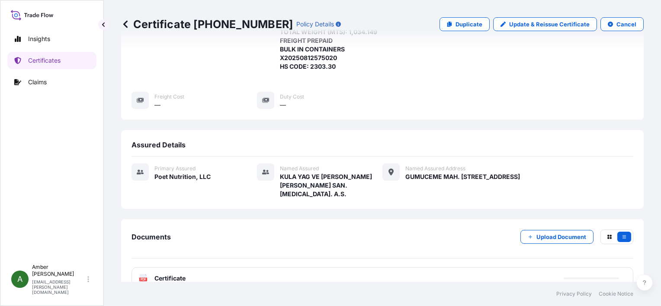
scroll to position [209, 0]
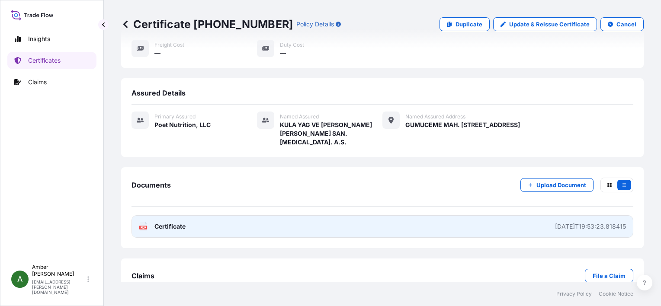
click at [145, 226] on text "PDF" at bounding box center [144, 227] width 6 height 3
